Goal: Transaction & Acquisition: Download file/media

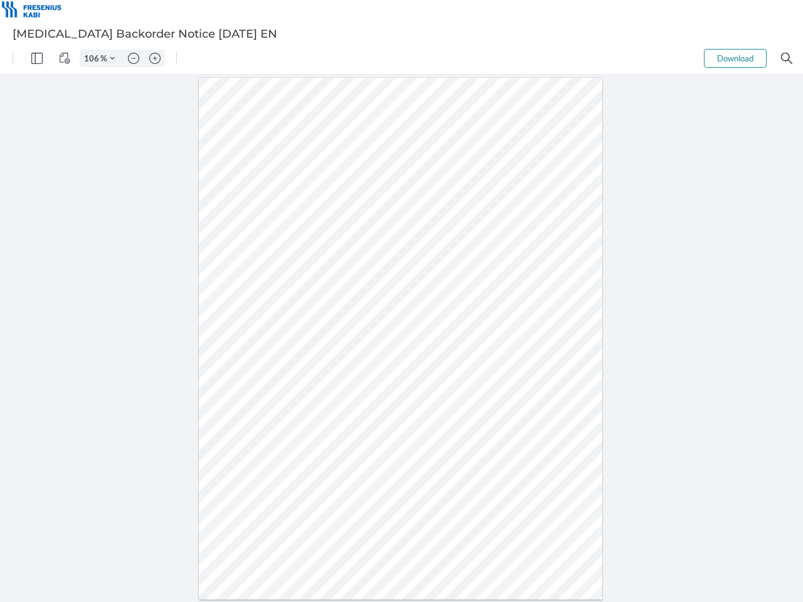
click at [37, 58] on img "Panel" at bounding box center [36, 58] width 11 height 11
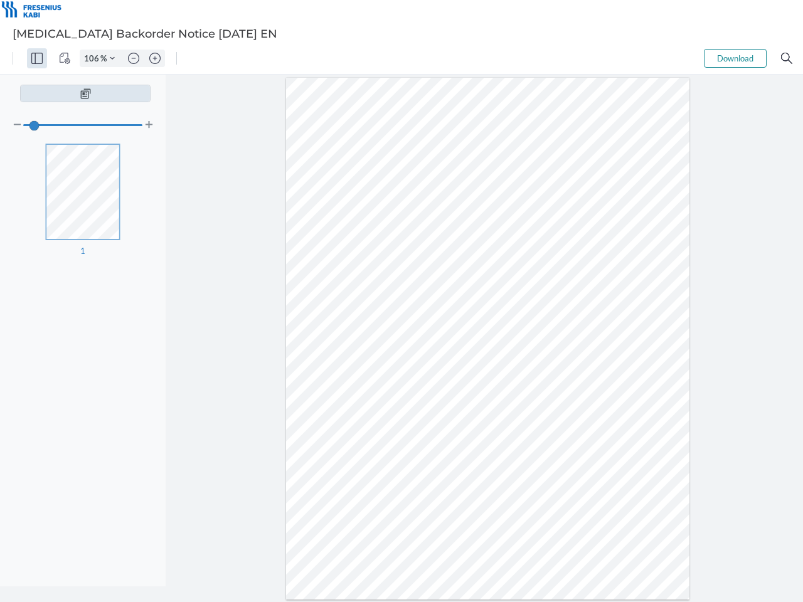
click at [65, 58] on img "View Controls" at bounding box center [64, 58] width 11 height 11
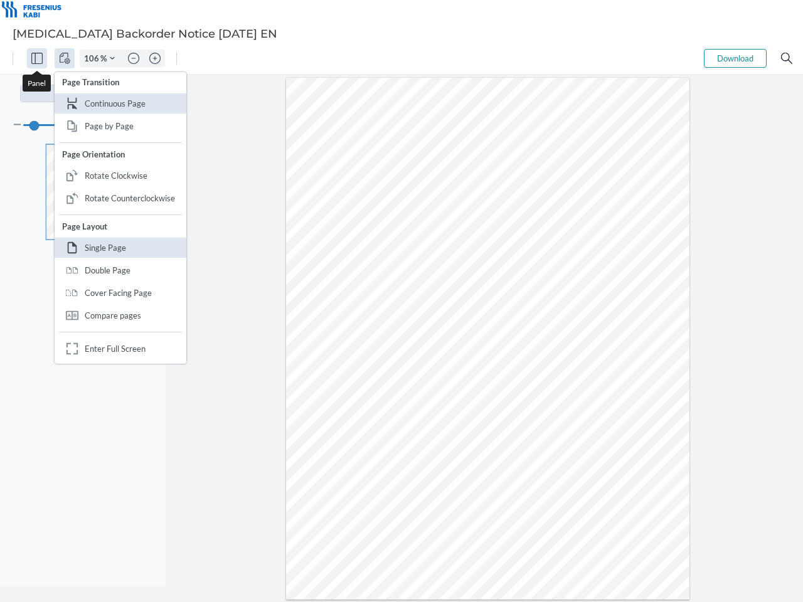
click at [93, 58] on input "106" at bounding box center [90, 58] width 20 height 11
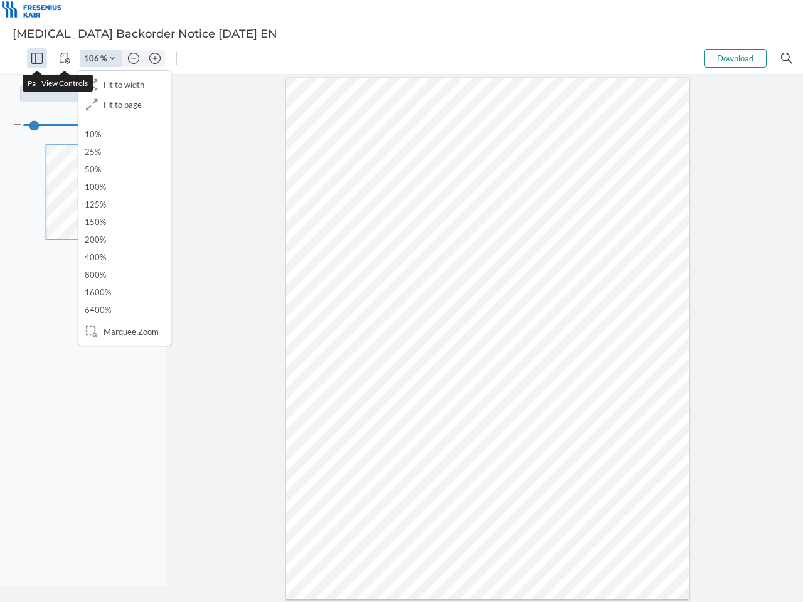
click at [112, 58] on img "Zoom Controls" at bounding box center [112, 58] width 5 height 5
click at [134, 58] on img "Zoom out" at bounding box center [133, 58] width 11 height 11
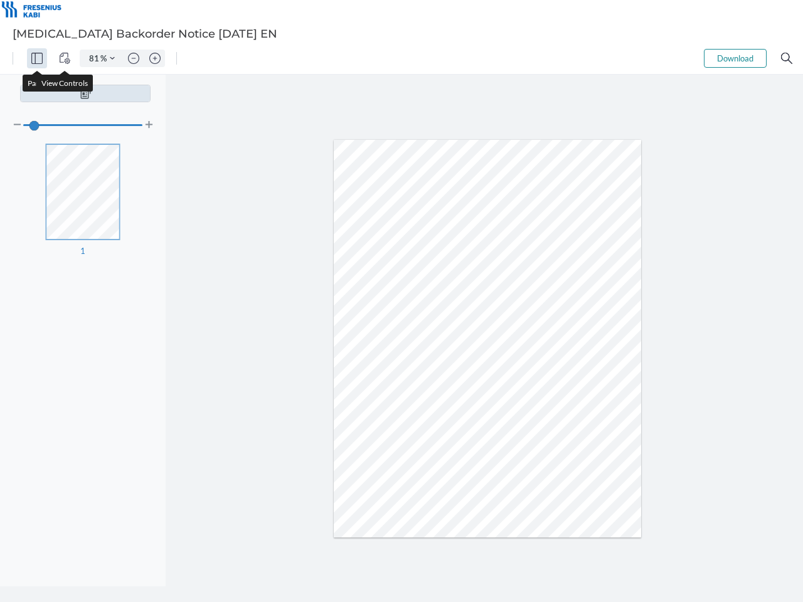
click at [155, 58] on img "Zoom in" at bounding box center [154, 58] width 11 height 11
type input "106"
click at [735, 58] on button "Download" at bounding box center [735, 58] width 63 height 19
click at [787, 58] on img "Search" at bounding box center [786, 58] width 11 height 11
